Goal: Find specific page/section: Find specific page/section

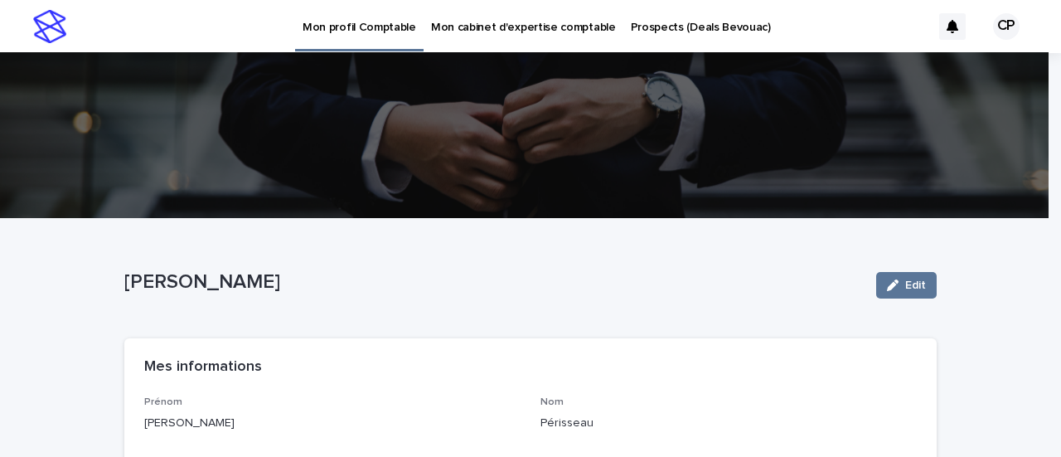
click at [717, 31] on p "Prospects (Deals Bevouac)" at bounding box center [701, 17] width 140 height 35
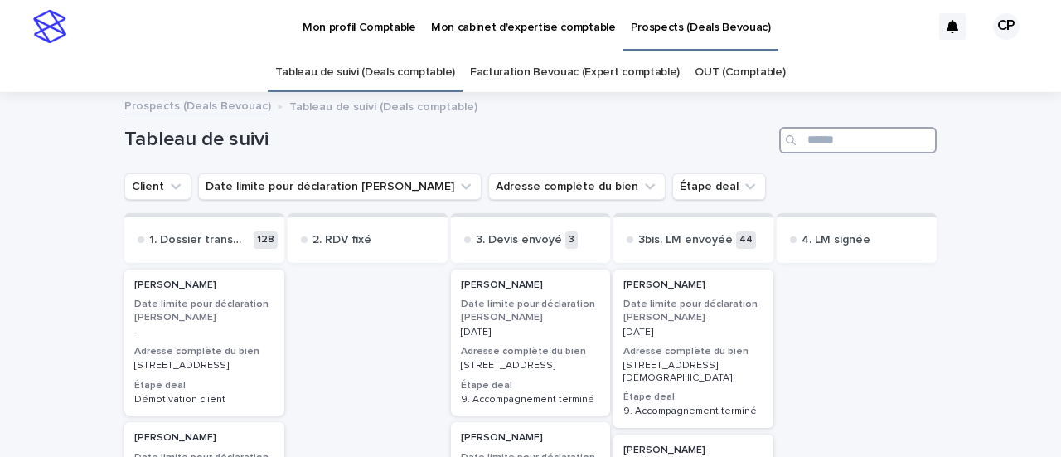
click at [808, 138] on input "Search" at bounding box center [858, 140] width 158 height 27
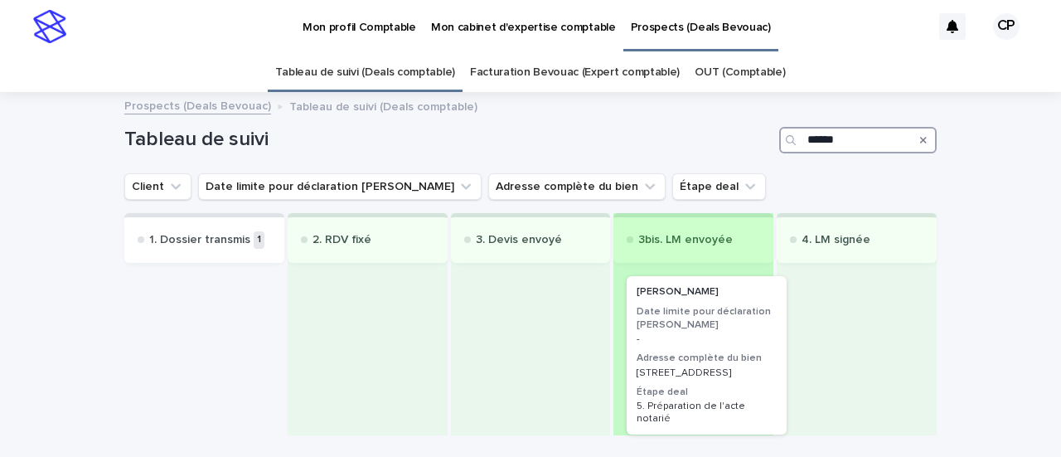
drag, startPoint x: 212, startPoint y: 289, endPoint x: 729, endPoint y: 296, distance: 516.6
click at [729, 296] on div "1. Dossier transmis 1 [PERSON_NAME] Date limite pour déclaration loueur meublé …" at bounding box center [530, 324] width 813 height 222
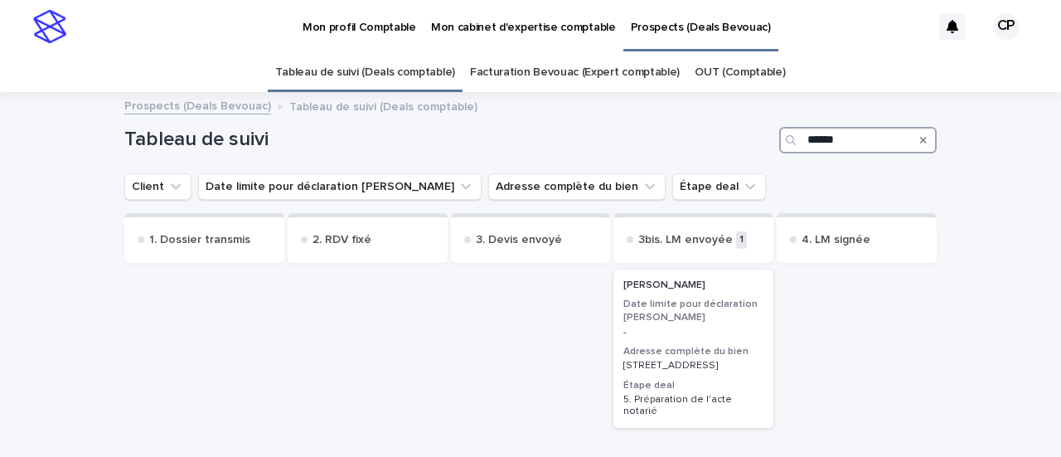
type input "******"
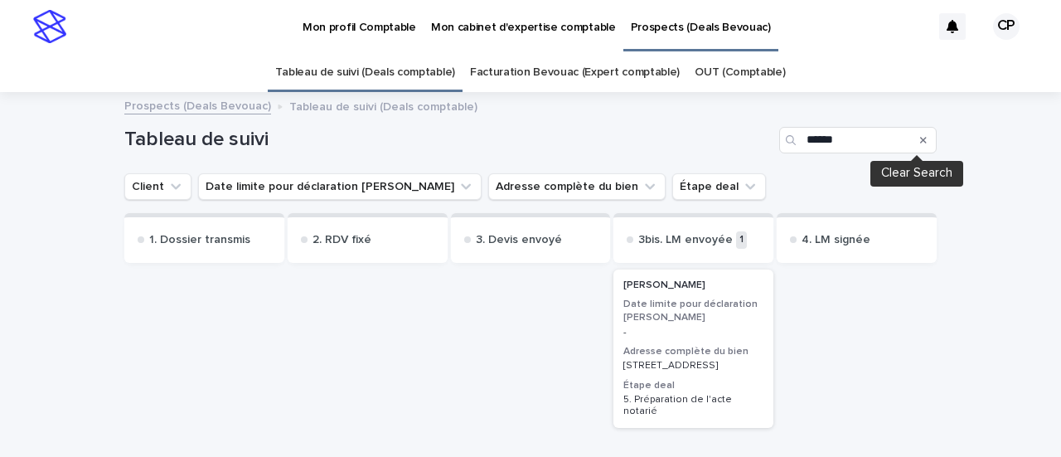
click at [920, 137] on icon "Search" at bounding box center [923, 140] width 7 height 10
